Goal: Browse casually

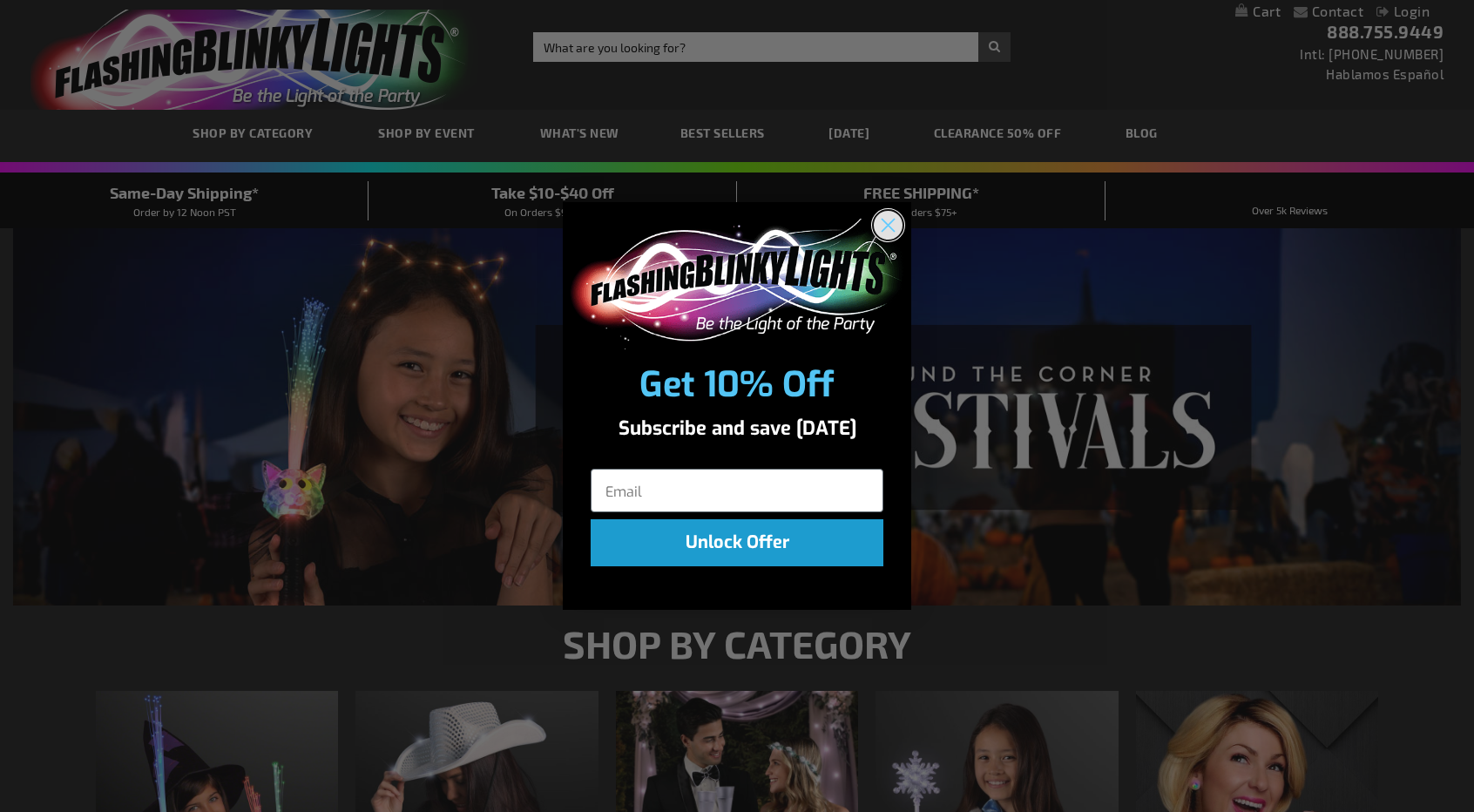
click at [897, 221] on circle "Close dialog" at bounding box center [888, 224] width 29 height 29
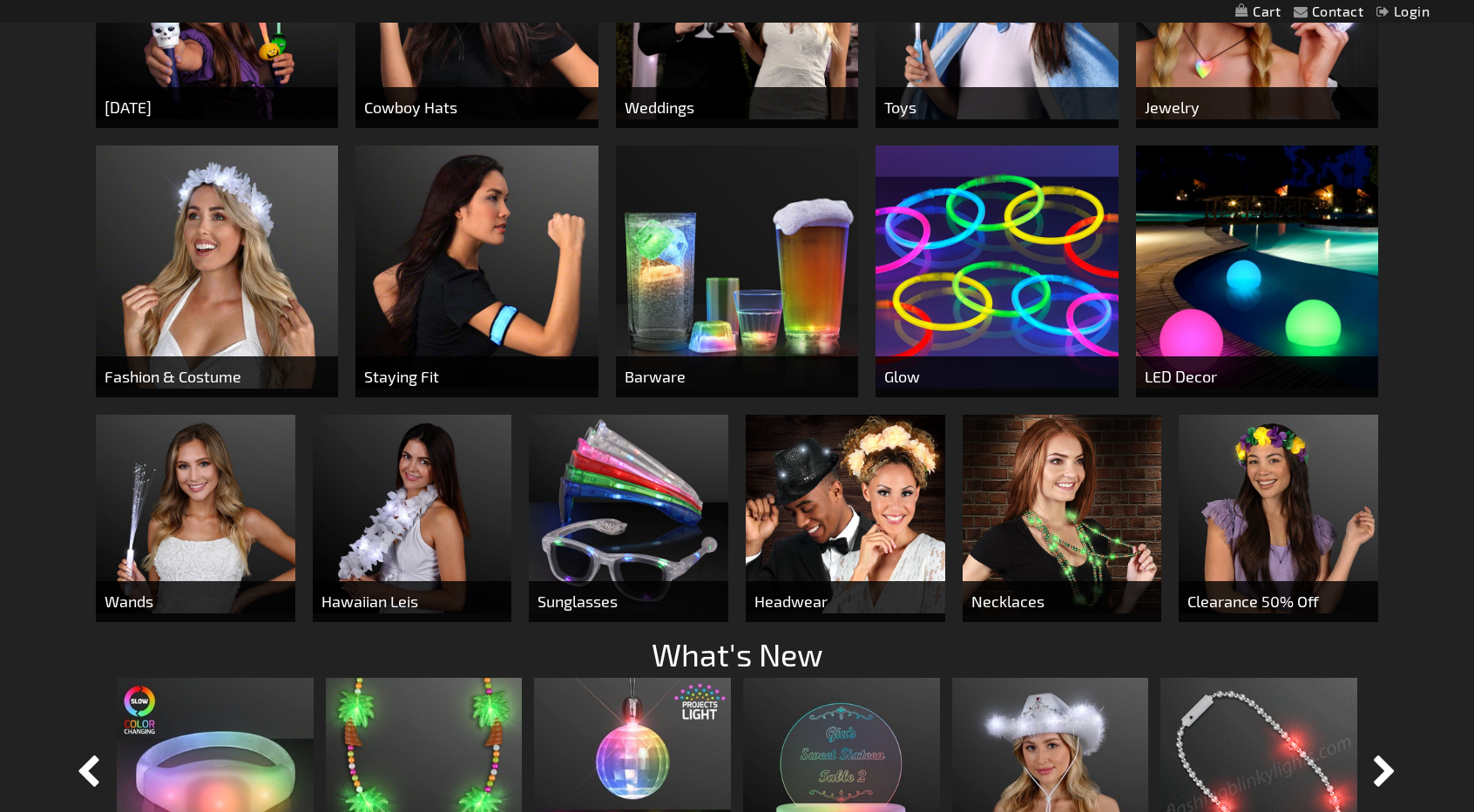
scroll to position [870, 0]
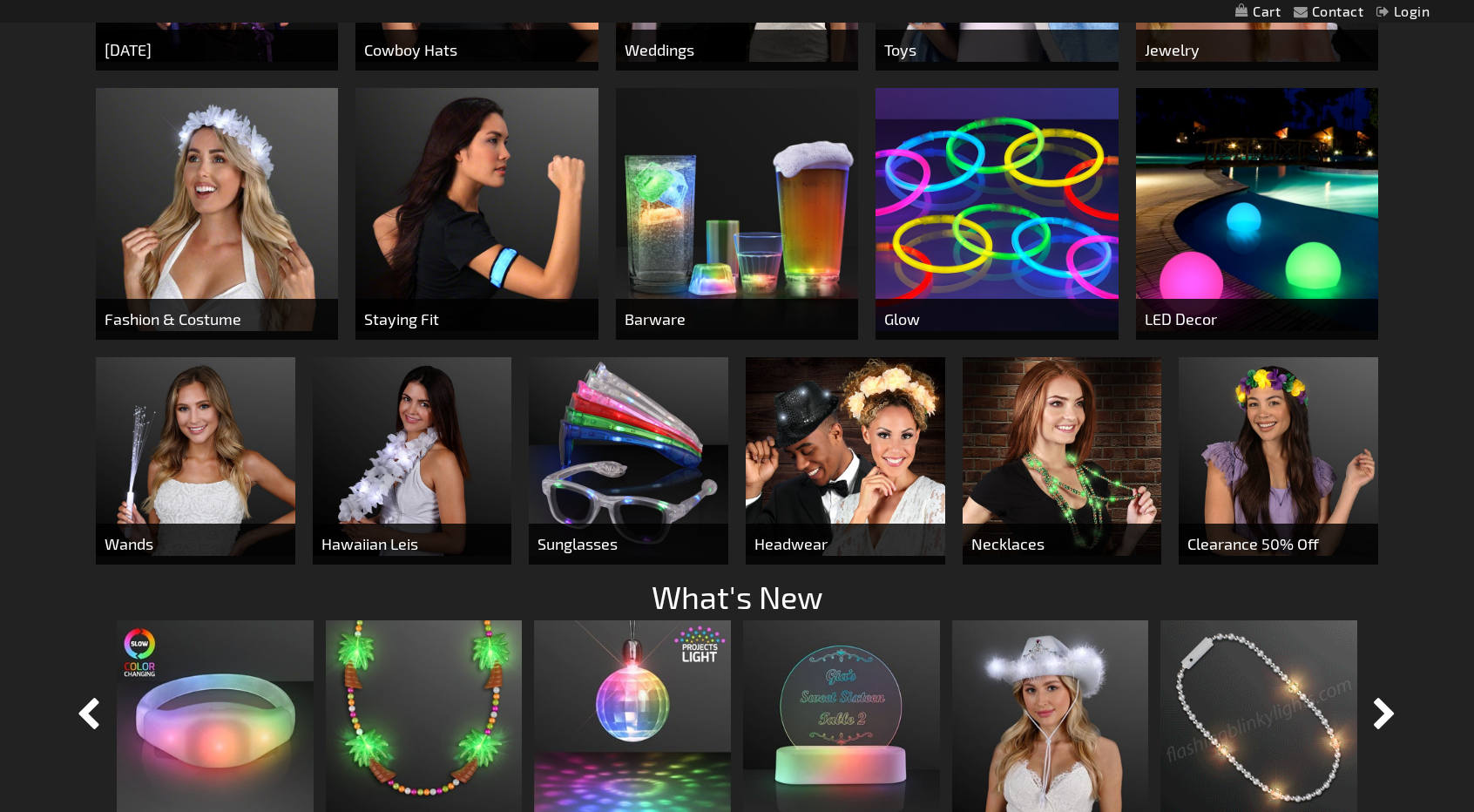
click at [1216, 281] on img at bounding box center [1257, 209] width 243 height 243
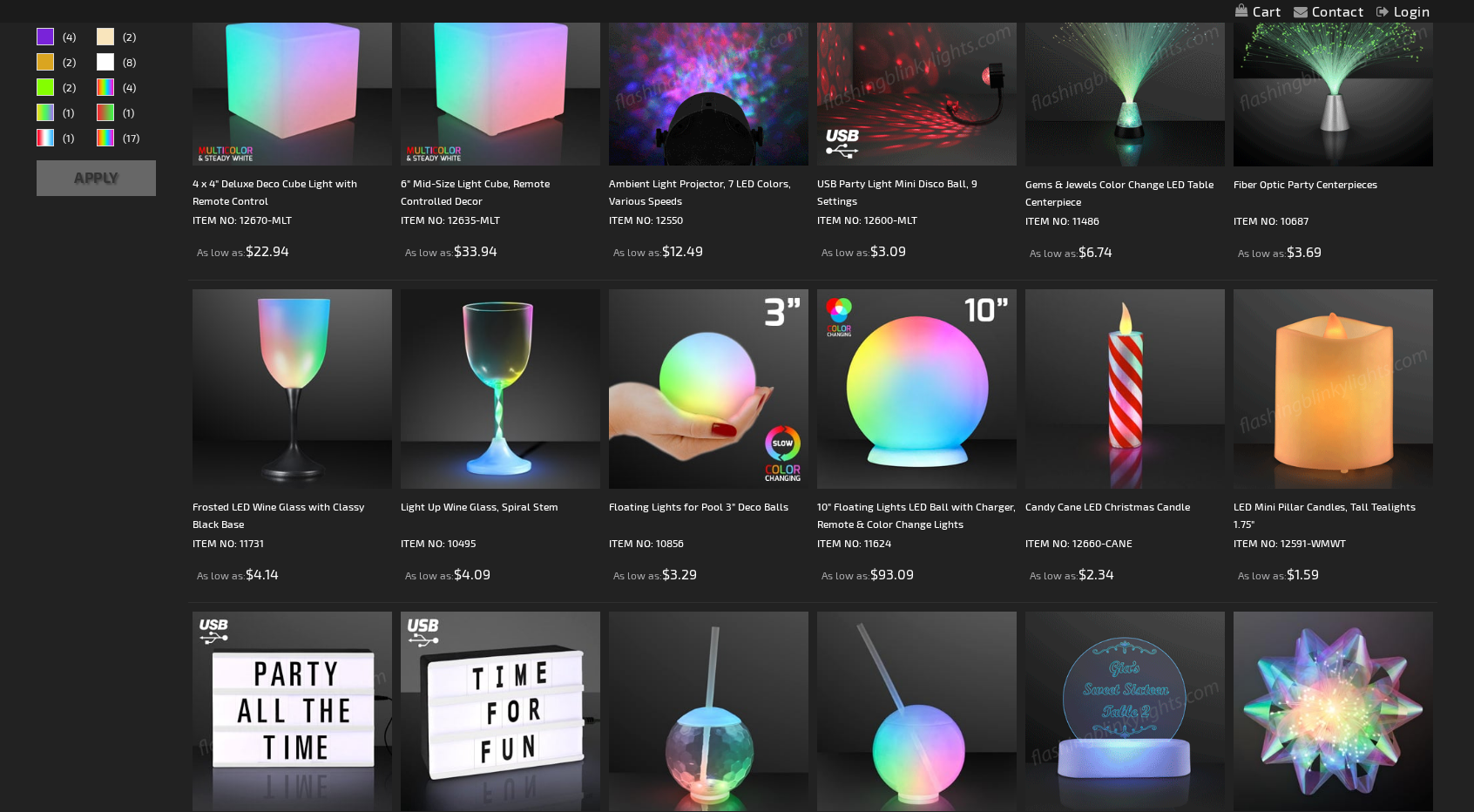
scroll to position [784, 0]
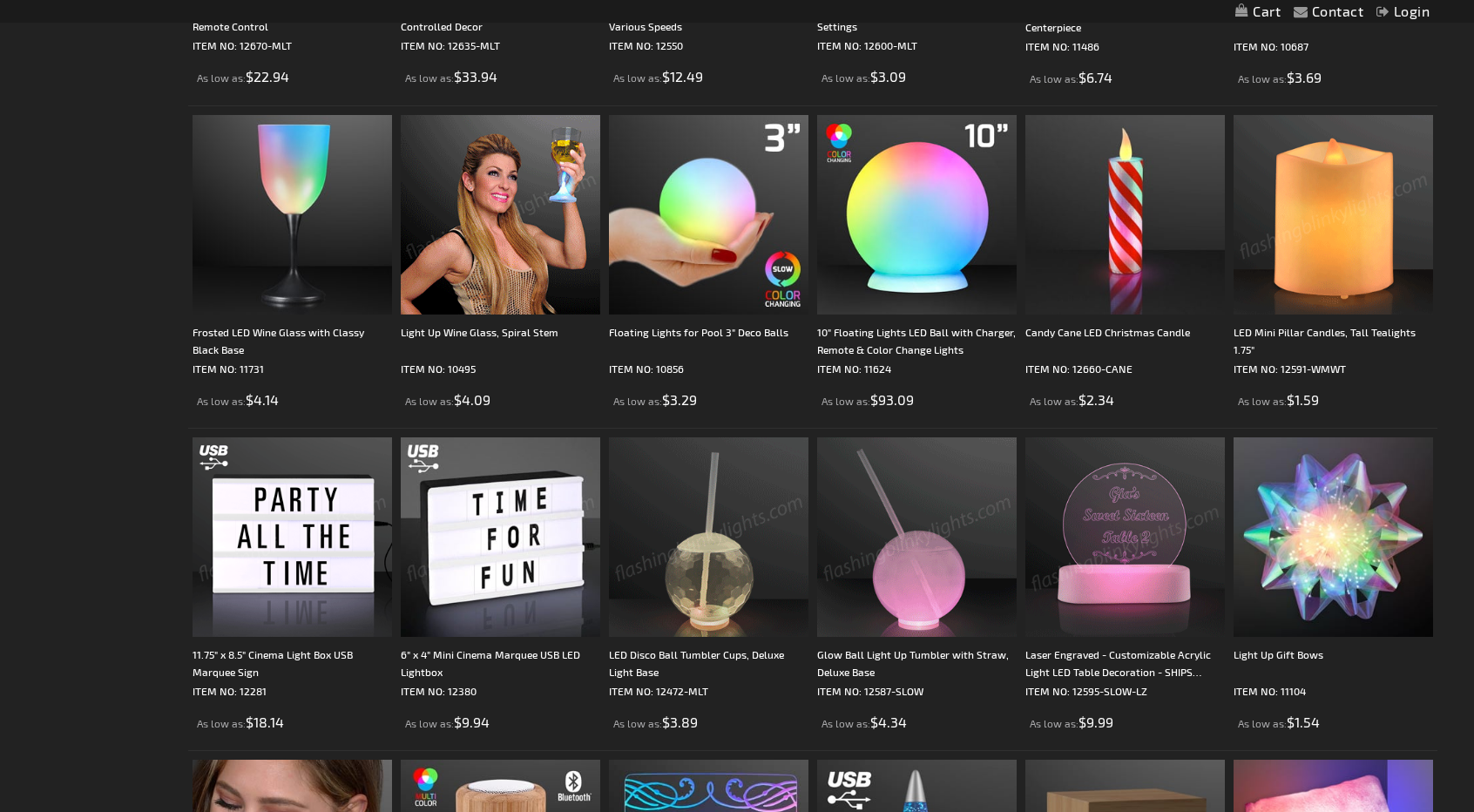
click at [494, 250] on img at bounding box center [501, 215] width 199 height 199
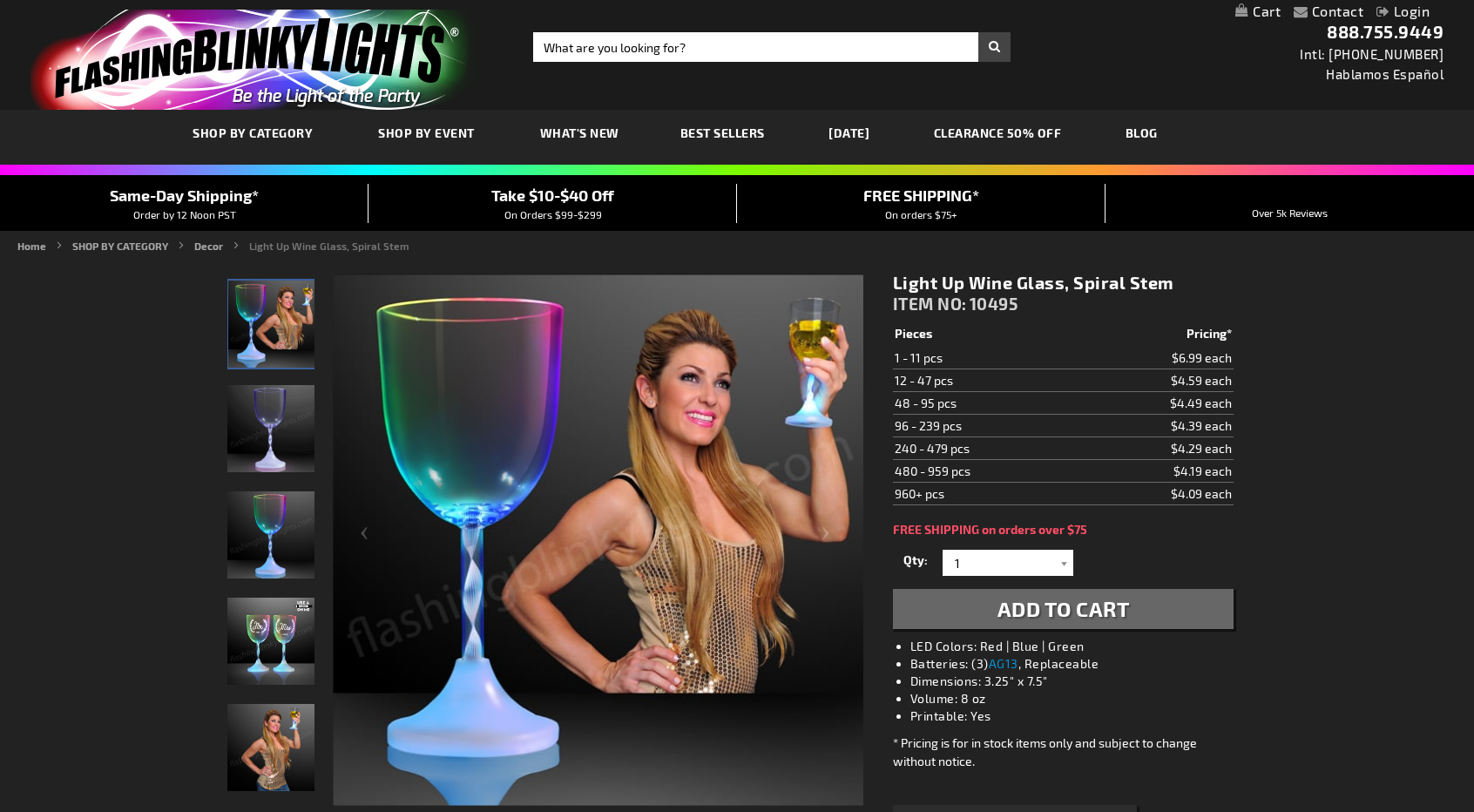
click at [718, 136] on span "Best Sellers" at bounding box center [723, 132] width 84 height 14
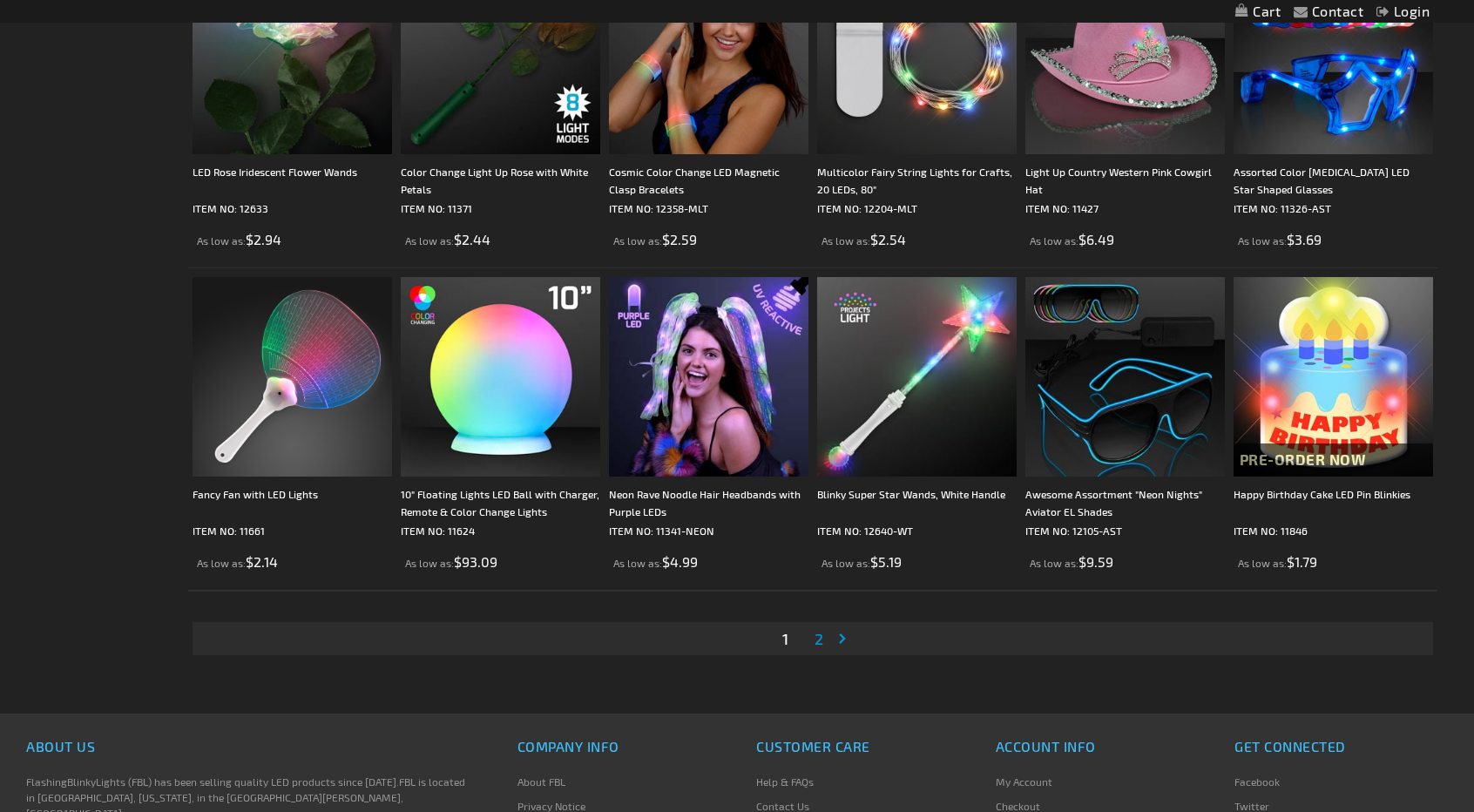
scroll to position [3160, 0]
